Goal: Navigation & Orientation: Find specific page/section

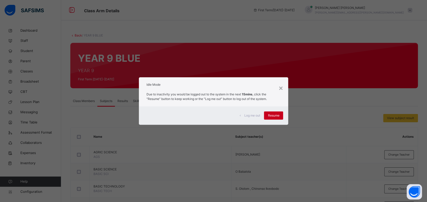
click at [280, 115] on span "Resume" at bounding box center [273, 115] width 11 height 5
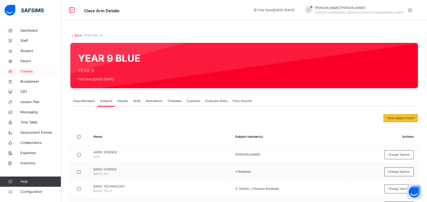
click at [27, 71] on span "Classes" at bounding box center [40, 71] width 41 height 5
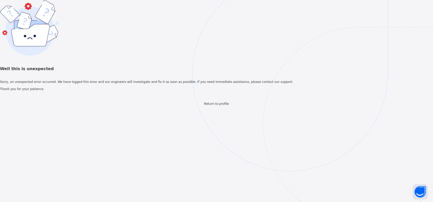
click at [225, 106] on span "Return to profile" at bounding box center [216, 104] width 25 height 4
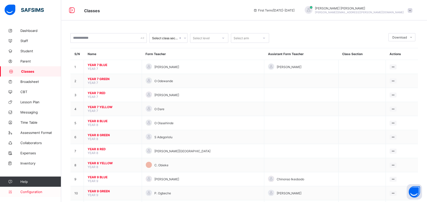
click at [37, 192] on span "Configuration" at bounding box center [40, 192] width 41 height 4
